Goal: Information Seeking & Learning: Learn about a topic

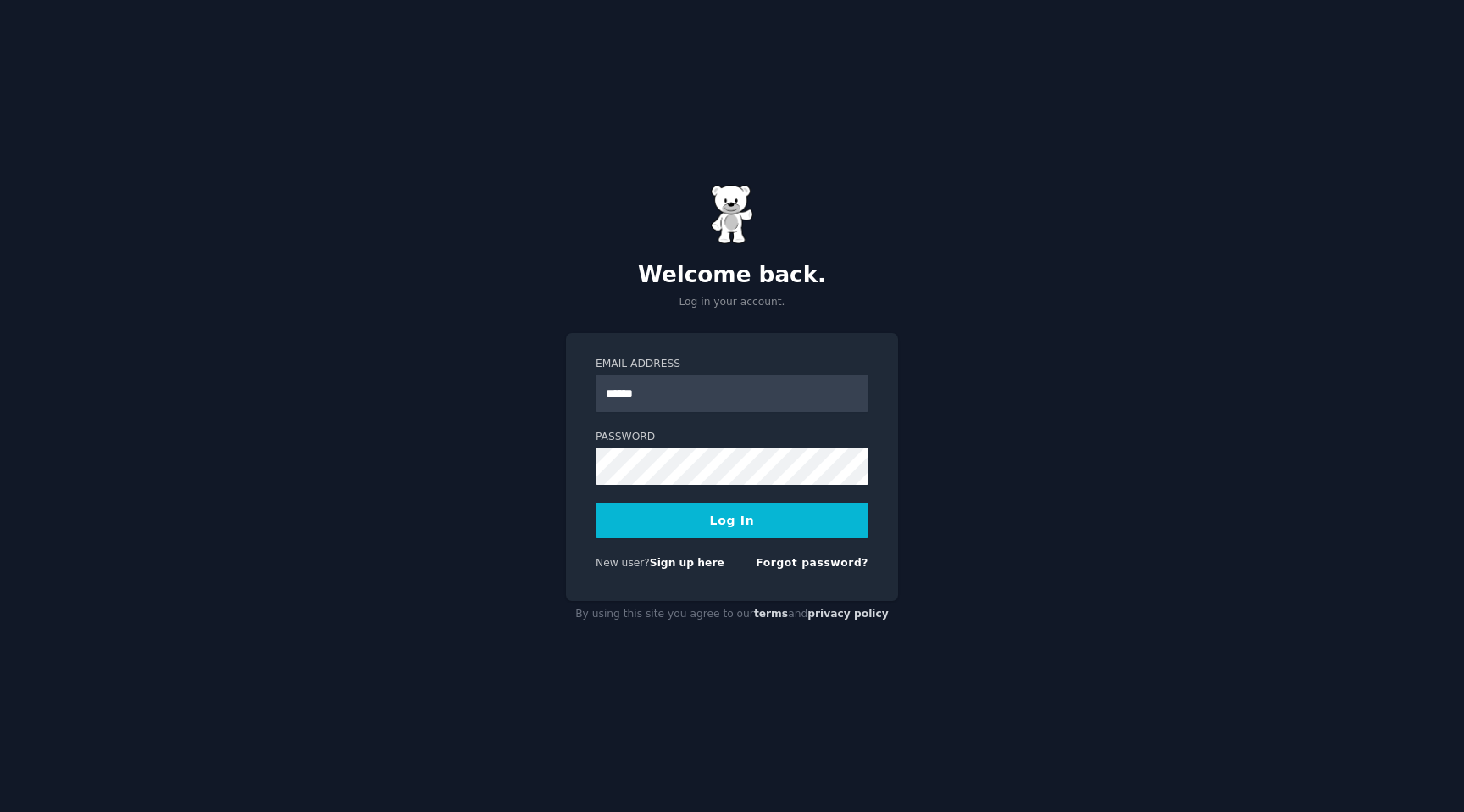
type input "**********"
click at [596, 502] on button "Log In" at bounding box center [732, 520] width 273 height 35
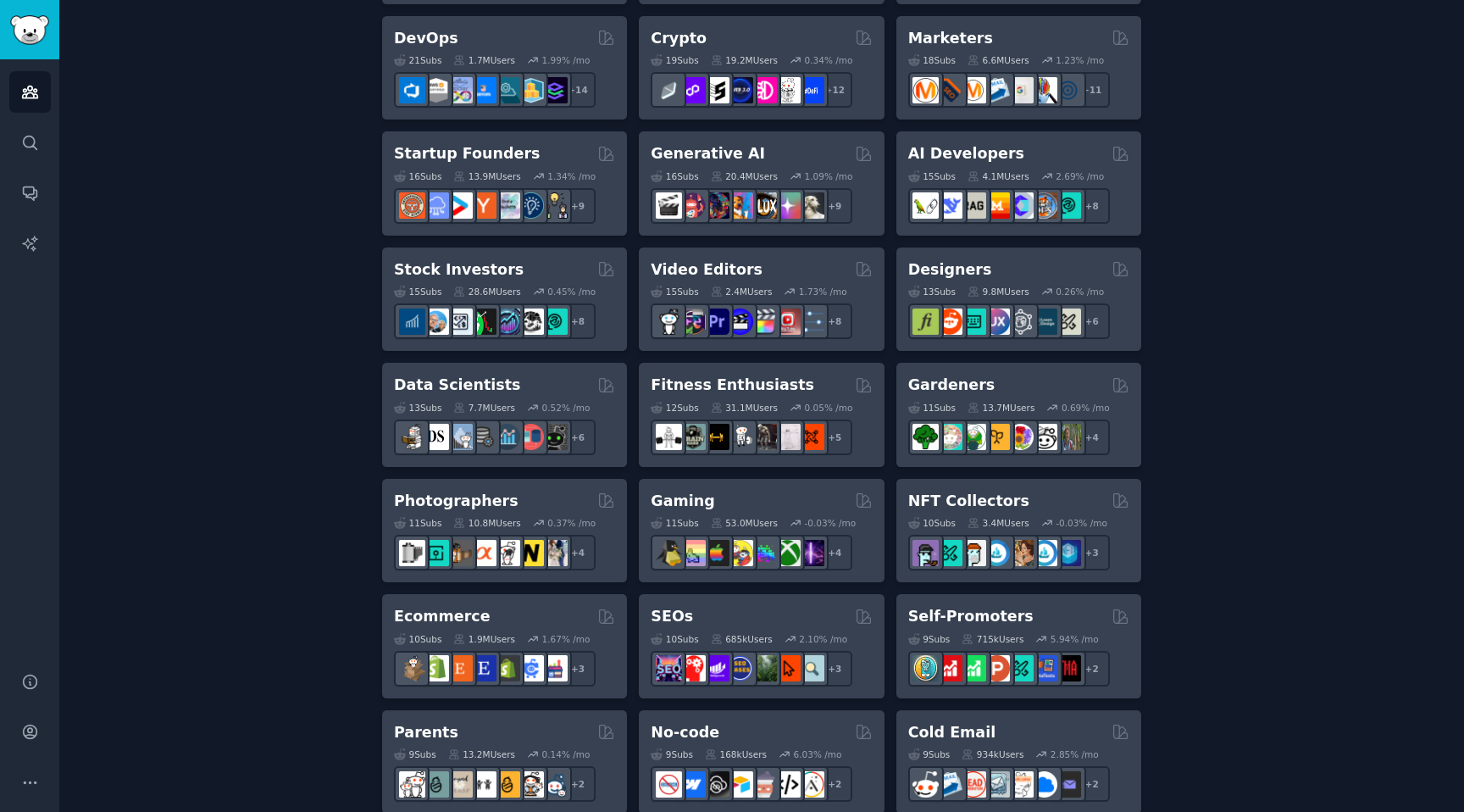
scroll to position [423, 0]
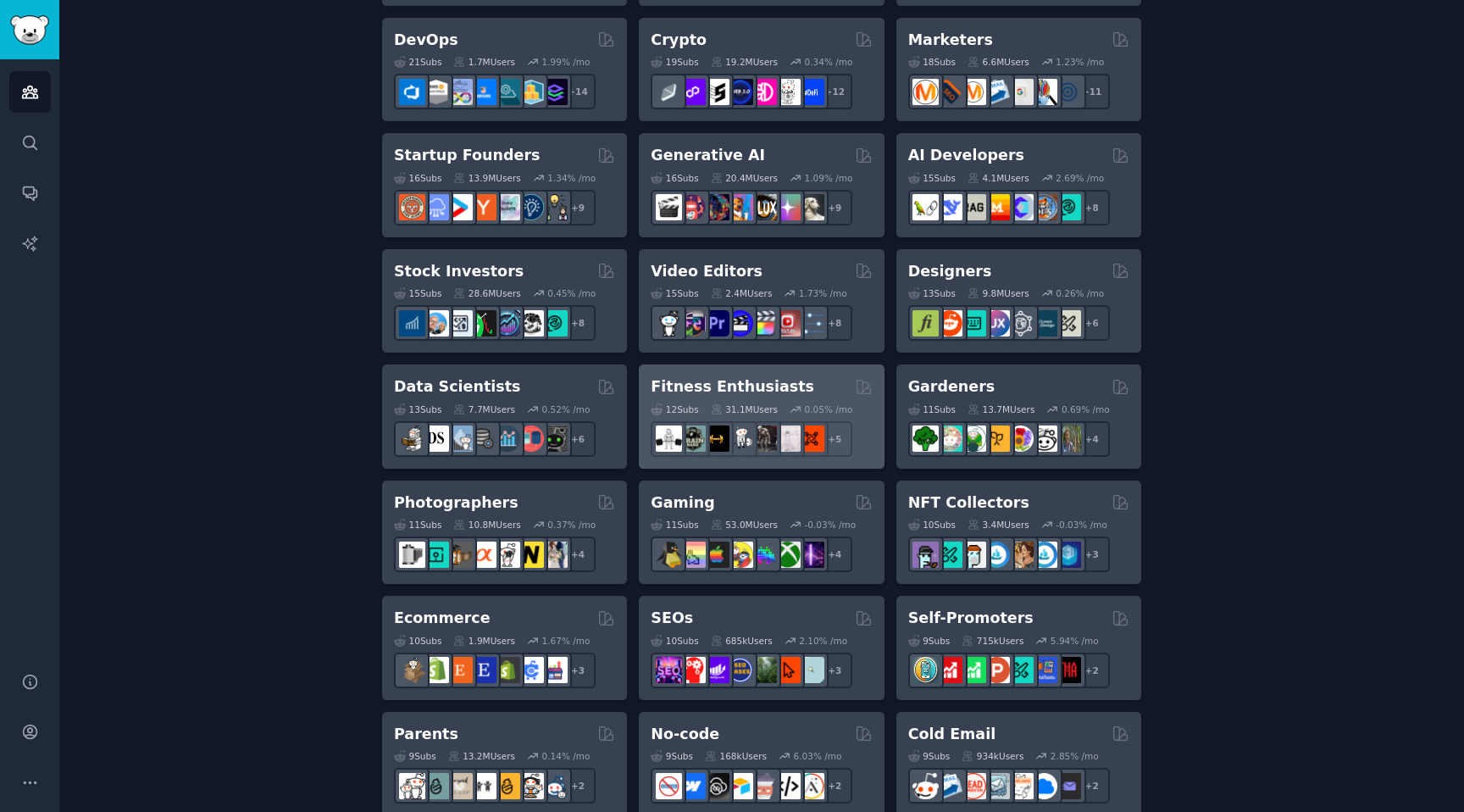
click at [829, 388] on div "Fitness Enthusiasts" at bounding box center [761, 387] width 221 height 21
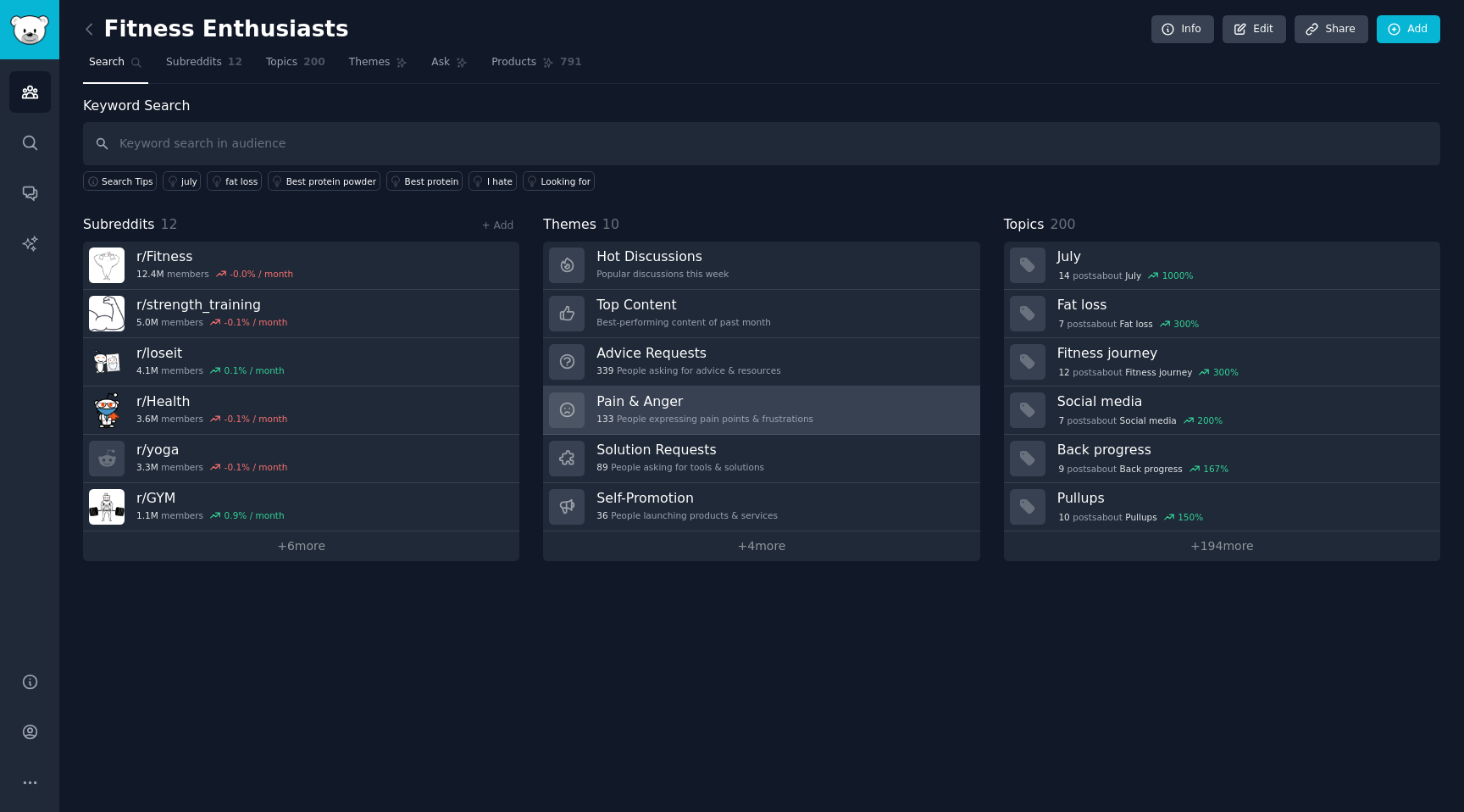
click at [774, 407] on h3 "Pain & Anger" at bounding box center [705, 400] width 217 height 18
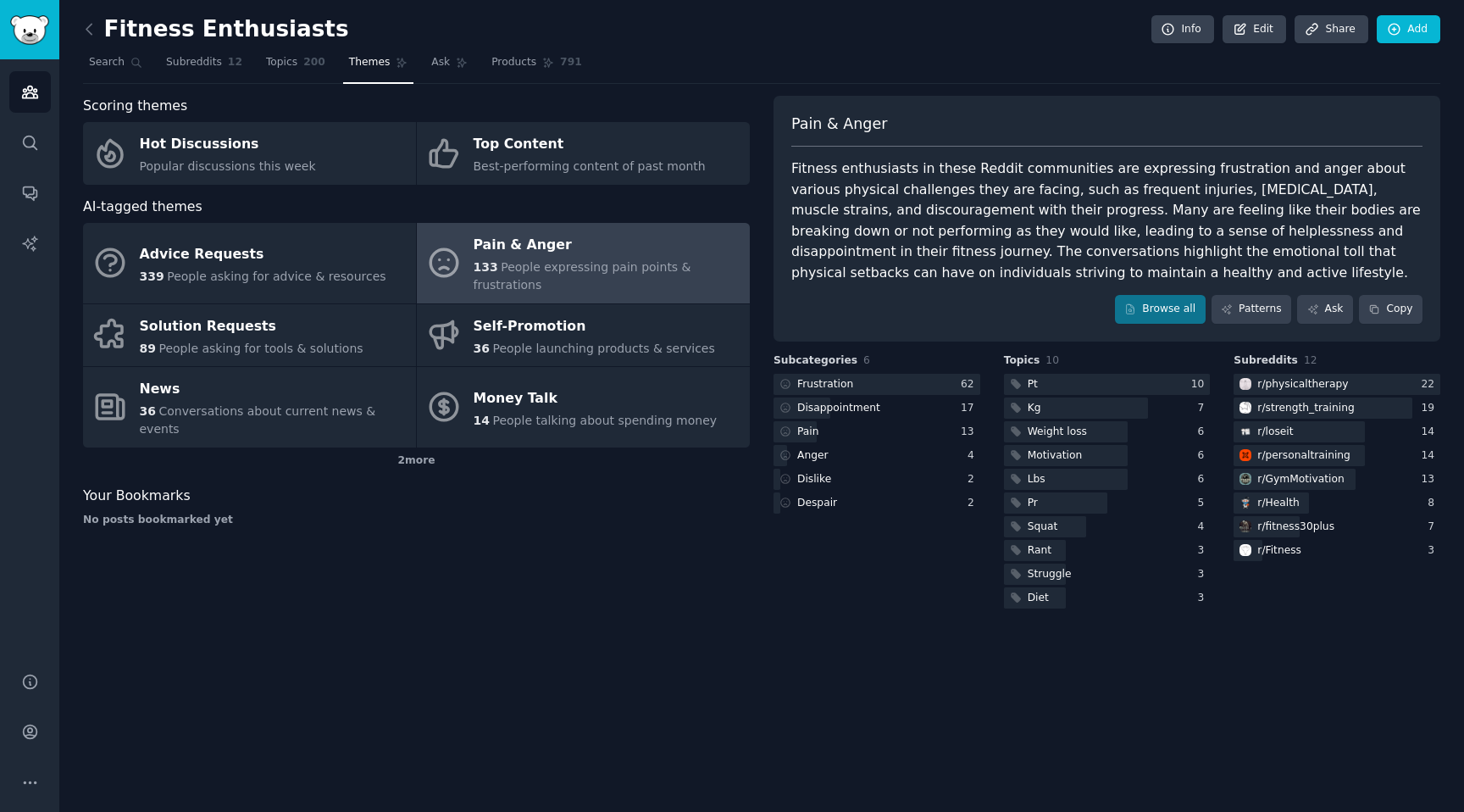
click at [644, 268] on span "People expressing pain points & frustrations" at bounding box center [582, 276] width 217 height 31
click at [967, 388] on div "62" at bounding box center [970, 385] width 19 height 15
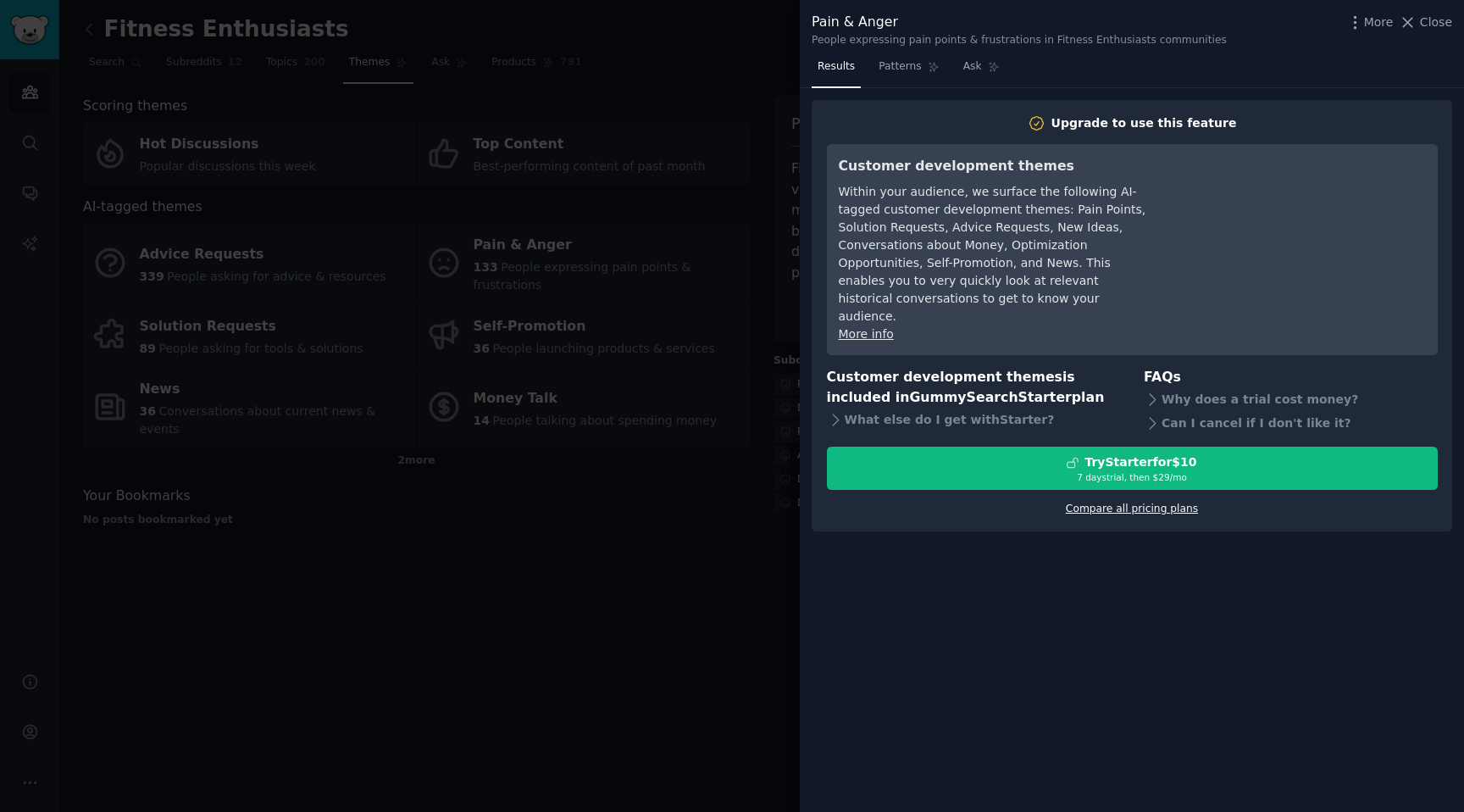
click at [1092, 502] on link "Compare all pricing plans" at bounding box center [1132, 508] width 132 height 12
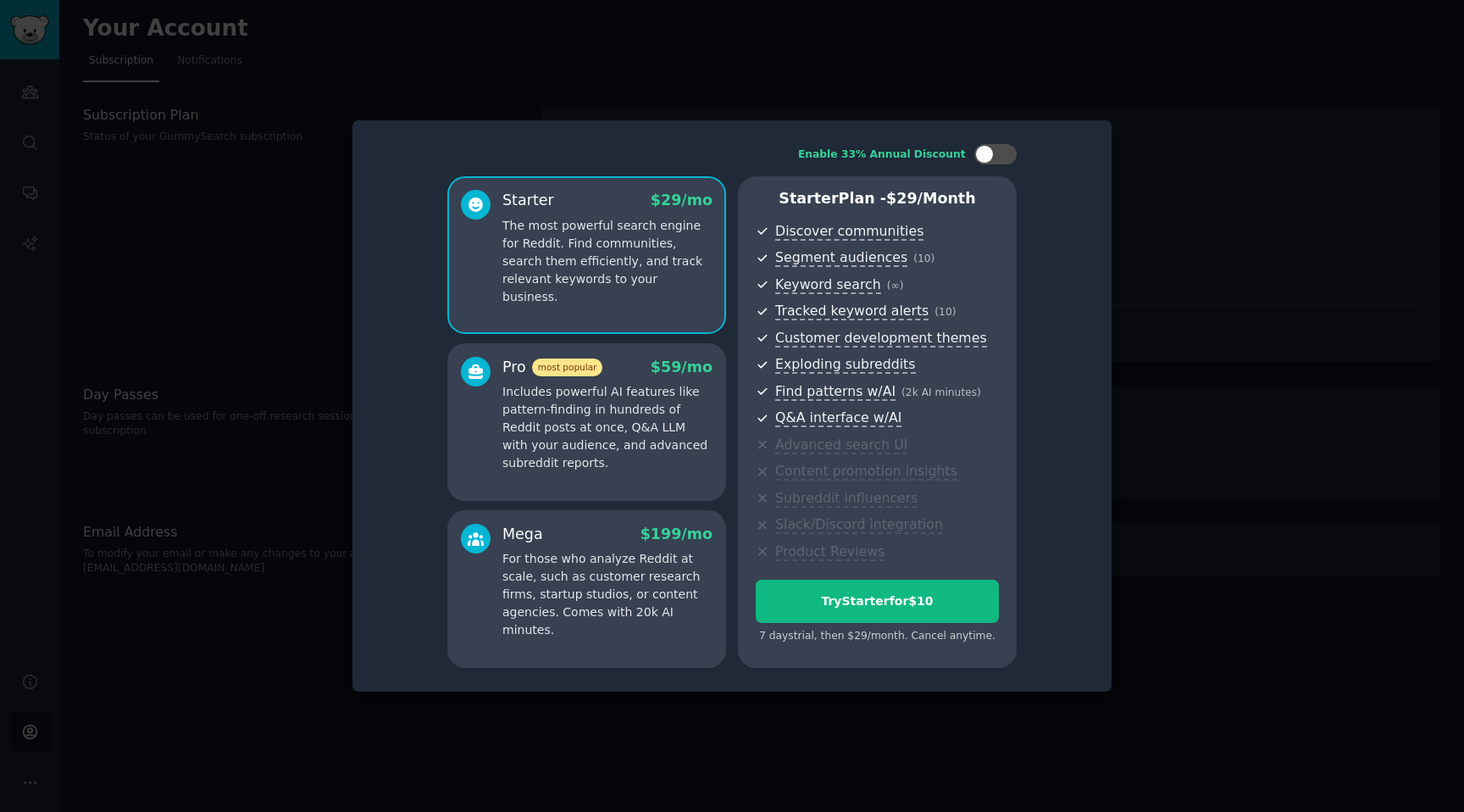
click at [1137, 213] on div at bounding box center [732, 406] width 1464 height 812
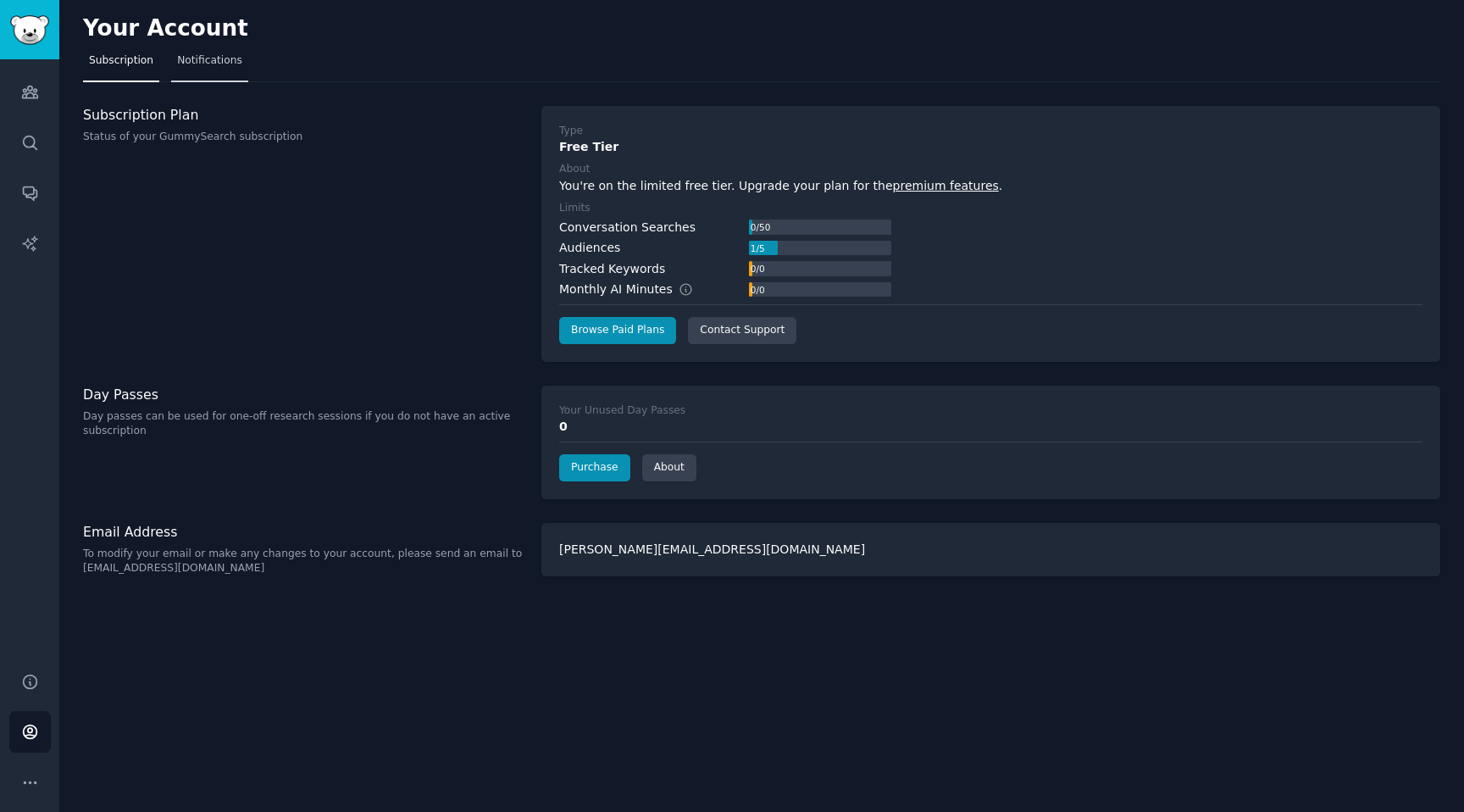
click at [219, 63] on span "Notifications" at bounding box center [209, 61] width 66 height 15
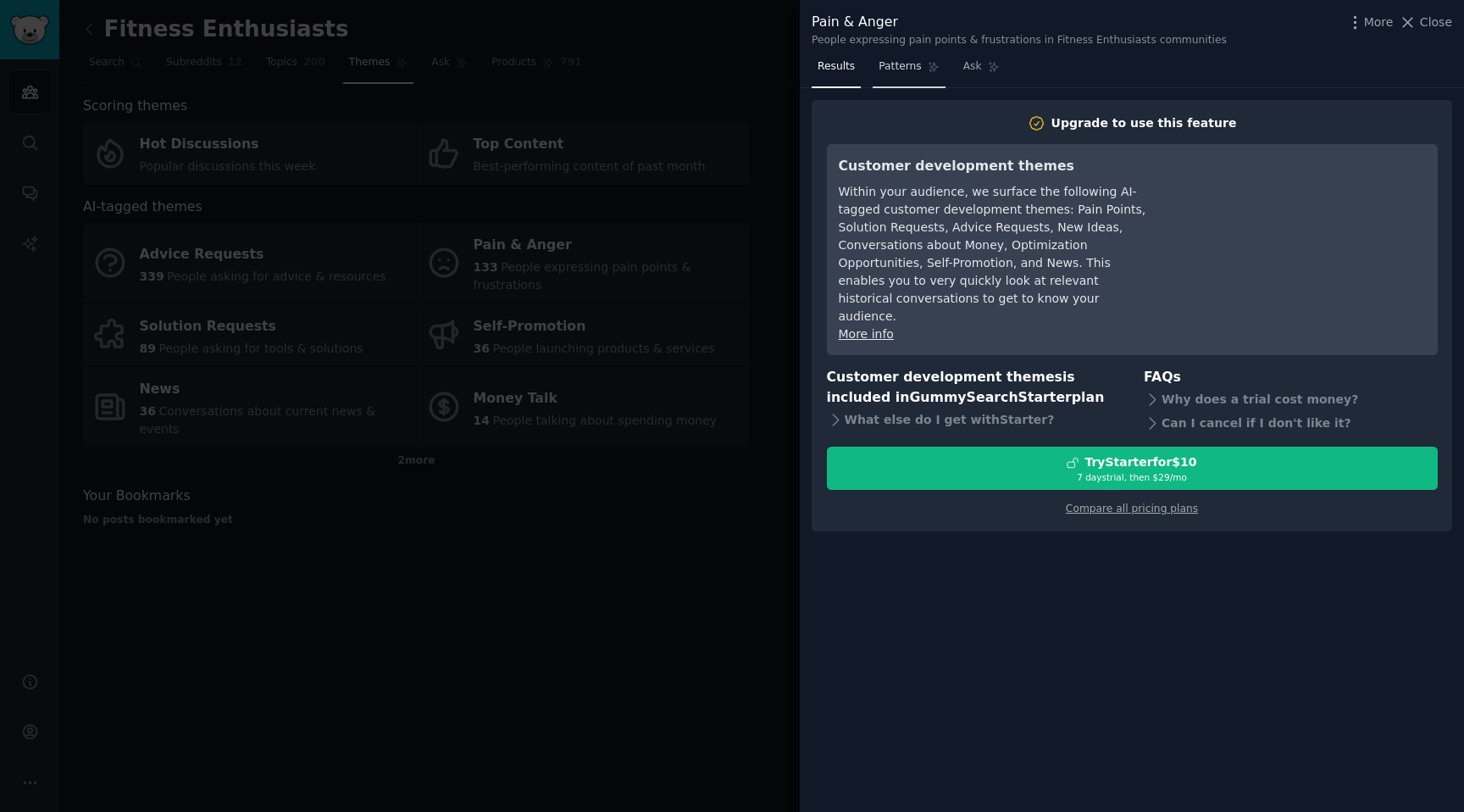
click at [892, 73] on span "Patterns" at bounding box center [900, 67] width 43 height 15
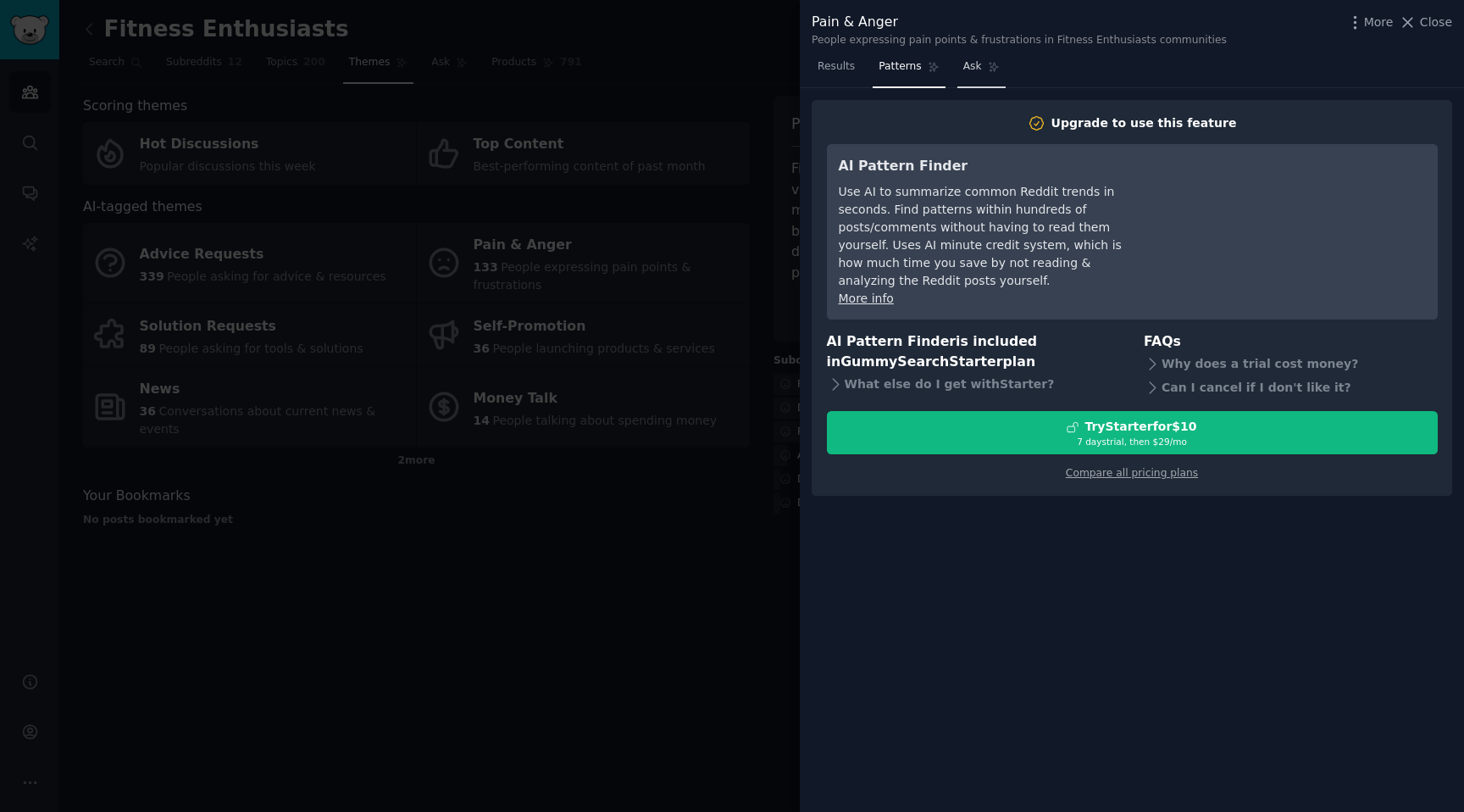
click at [971, 70] on span "Ask" at bounding box center [973, 67] width 18 height 15
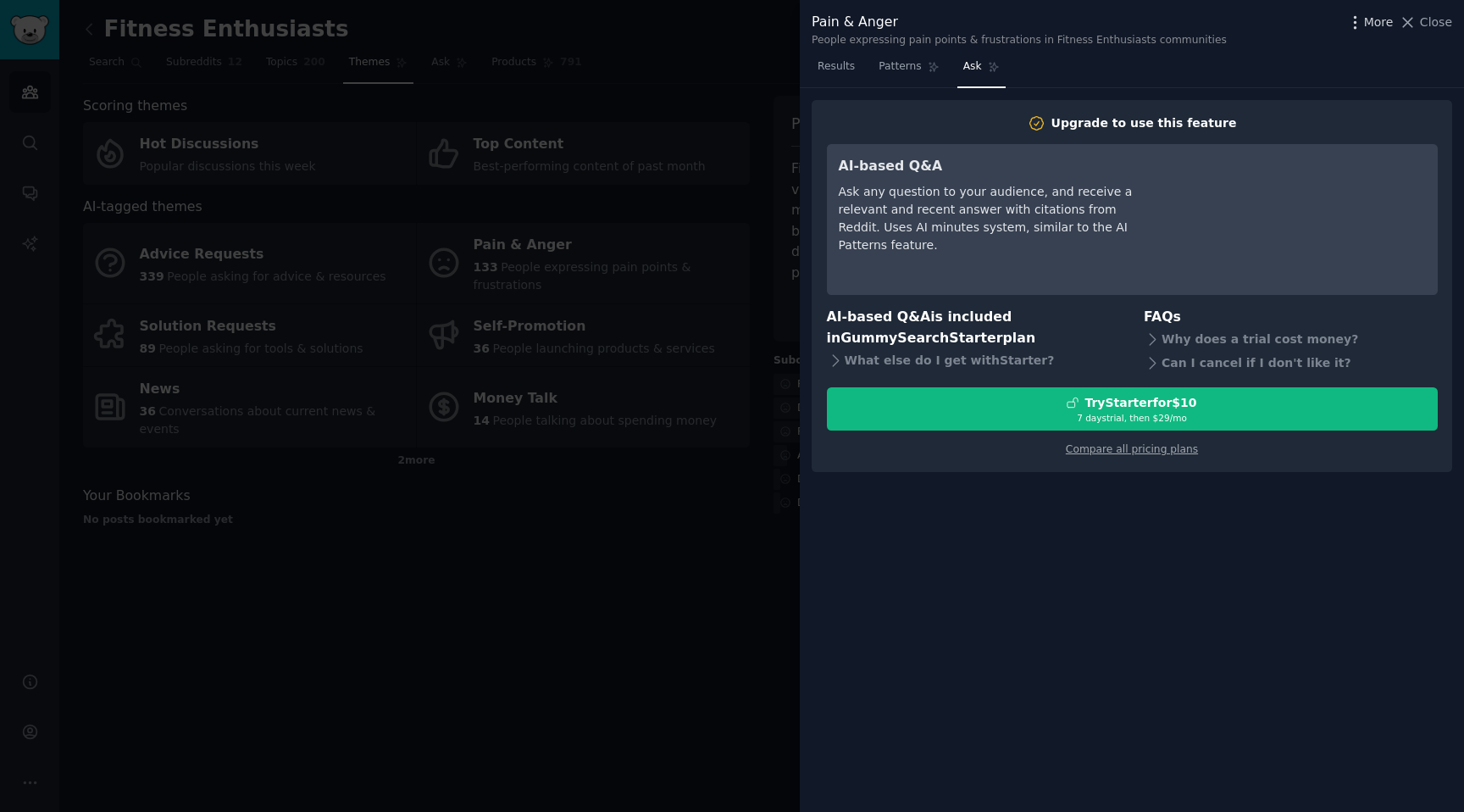
click at [1371, 30] on span "More" at bounding box center [1379, 22] width 30 height 18
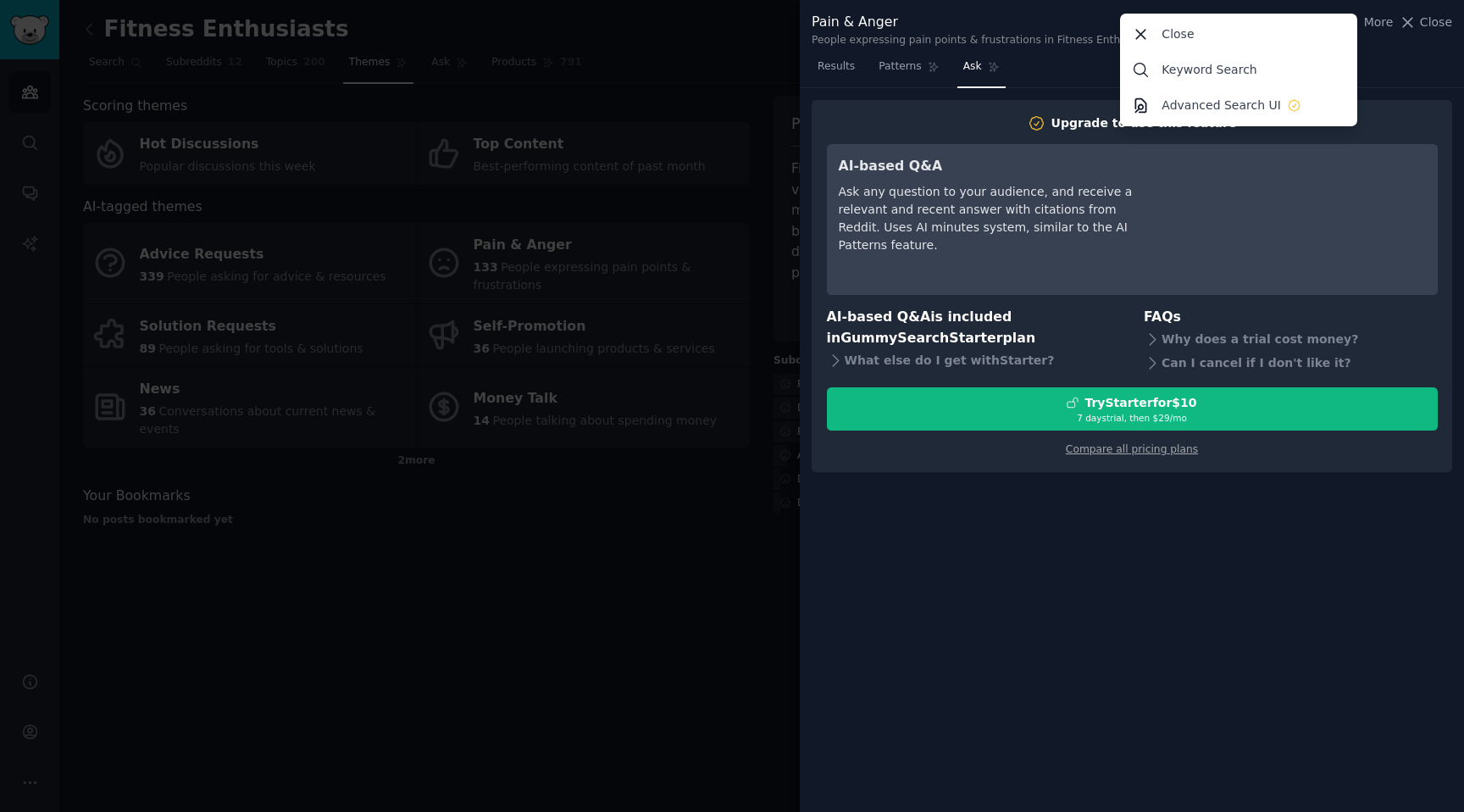
click at [1433, 32] on div "More Close Keyword Search Advanced Search UI Close" at bounding box center [1399, 22] width 106 height 21
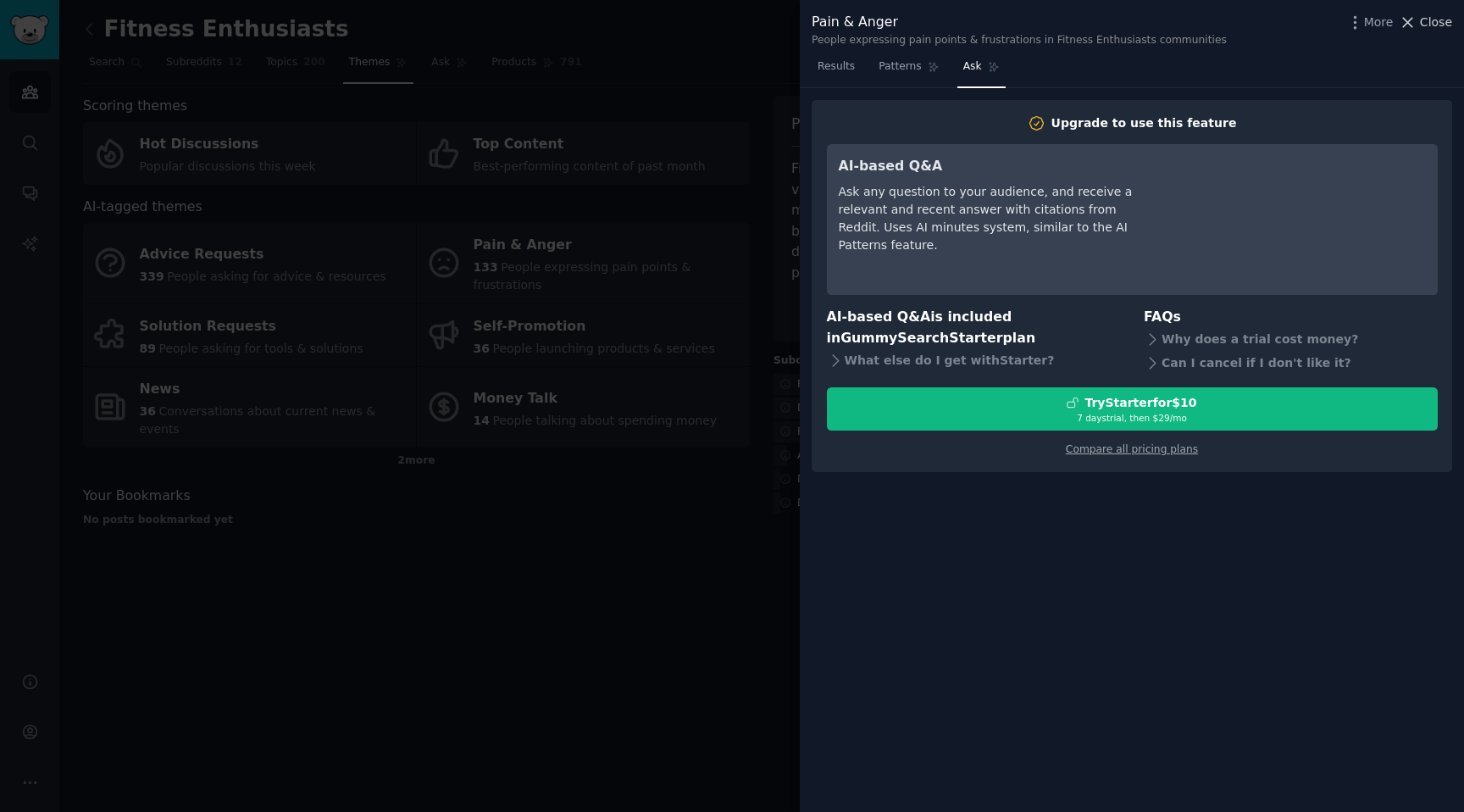
click at [1433, 25] on span "Close" at bounding box center [1436, 22] width 32 height 18
